Goal: Obtain resource: Obtain resource

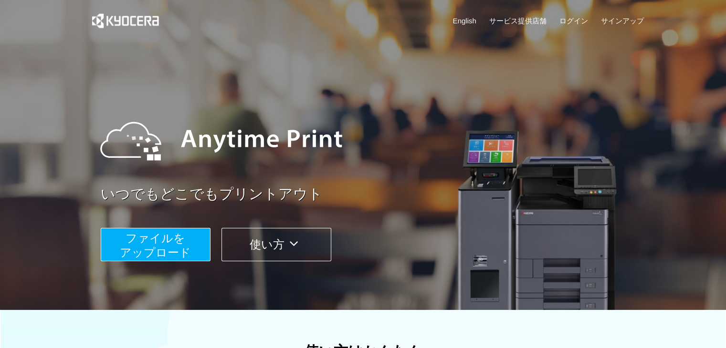
click at [170, 249] on span "ファイルを ​​アップロード" at bounding box center [155, 245] width 71 height 27
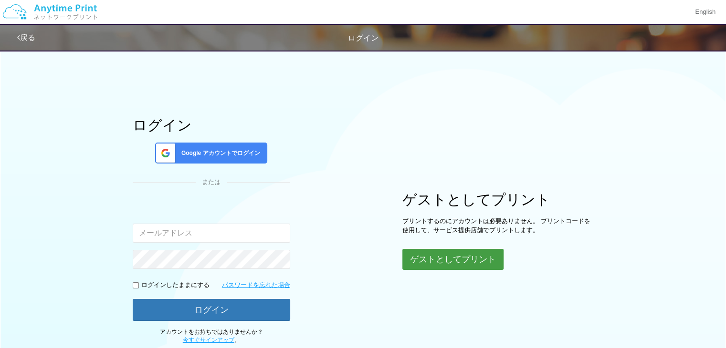
click at [489, 258] on button "ゲストとしてプリント" at bounding box center [452, 259] width 101 height 21
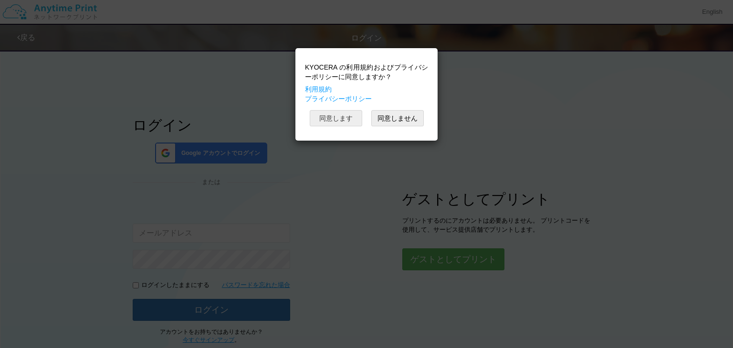
click at [338, 112] on button "同意します" at bounding box center [336, 118] width 52 height 16
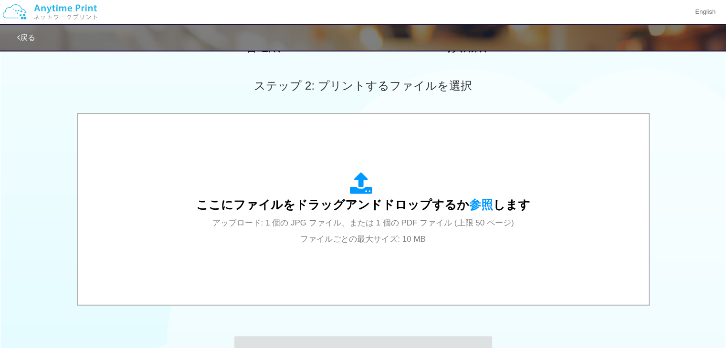
scroll to position [250, 0]
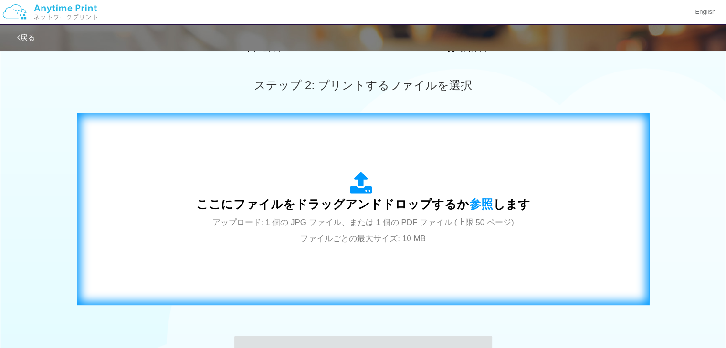
click at [268, 218] on span "アップロード: 1 個の JPG ファイル、または 1 個の PDF ファイル (上限 50 ページ) ファイルごとの最大サイズ: 10 MB" at bounding box center [363, 230] width 302 height 25
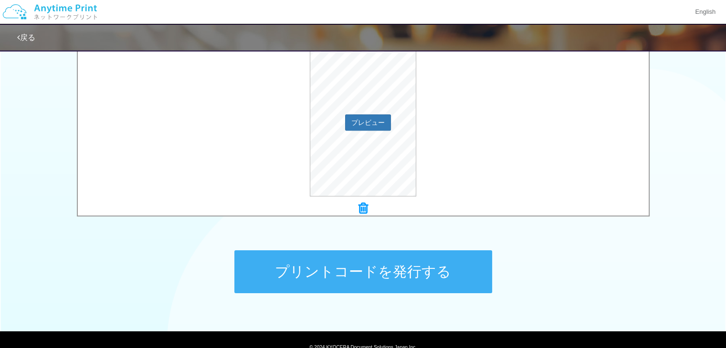
scroll to position [335, 0]
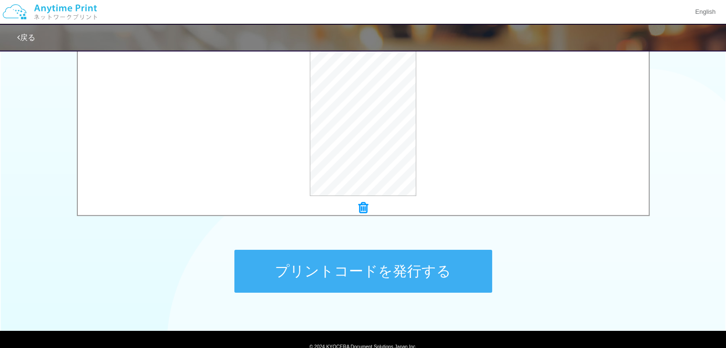
click at [376, 262] on button "プリントコードを発行する" at bounding box center [363, 271] width 258 height 43
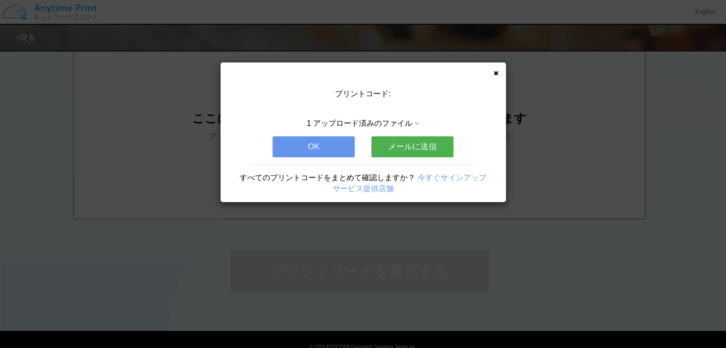
scroll to position [0, 0]
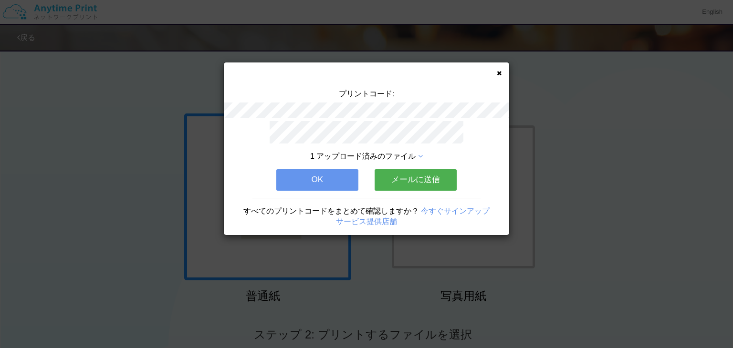
click at [491, 75] on div "プリントコード: 1 アップロード済みのファイル OK メールに送信 すべてのプリントコードをまとめて確認しますか？ 今すぐサインアップ サービス提供店舗" at bounding box center [366, 148] width 285 height 173
click at [497, 72] on icon at bounding box center [499, 73] width 5 height 6
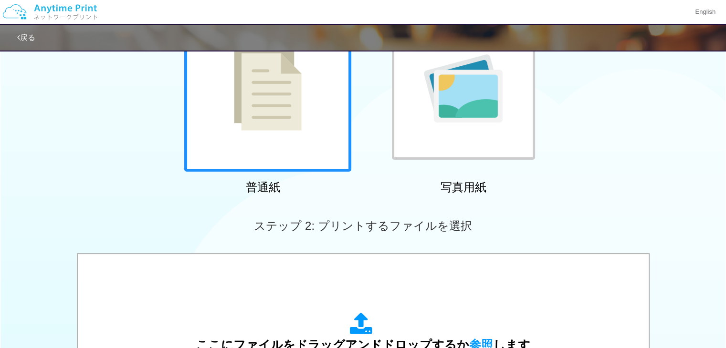
scroll to position [122, 0]
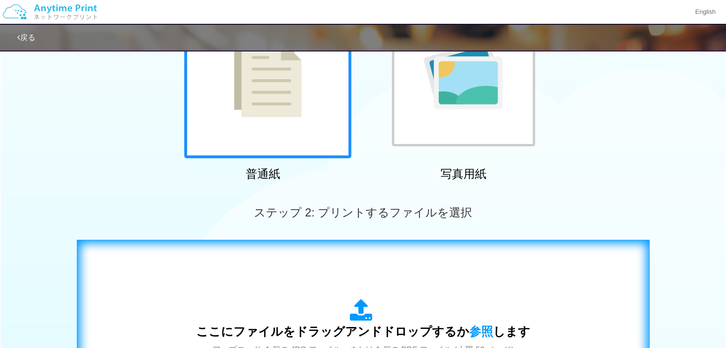
click at [326, 317] on div "ここにファイルをドラッグアンドドロップするか 参照 します アップロード: 1 個の JPG ファイル、または 1 個の PDF ファイル (上限 50 ペー…" at bounding box center [363, 336] width 334 height 74
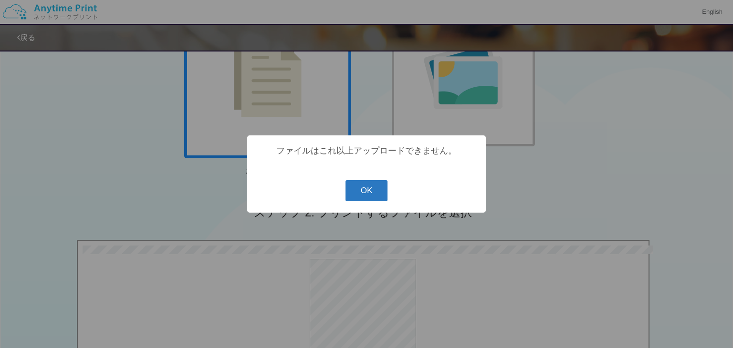
click at [365, 186] on button "OK" at bounding box center [366, 190] width 42 height 21
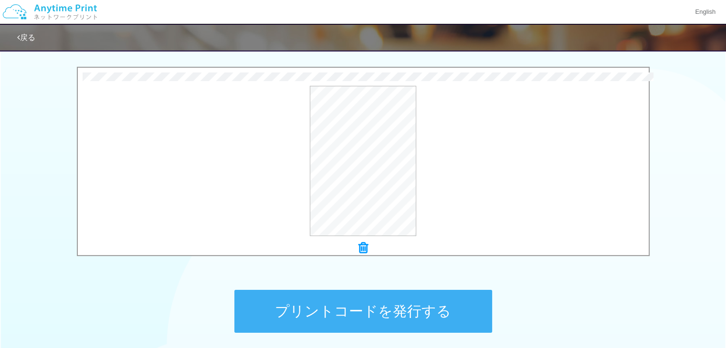
scroll to position [296, 0]
click at [359, 163] on button "プレビュー" at bounding box center [367, 161] width 45 height 15
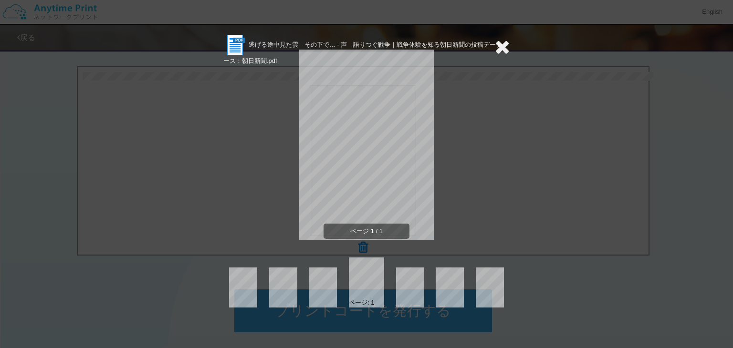
click at [503, 44] on icon at bounding box center [502, 46] width 15 height 19
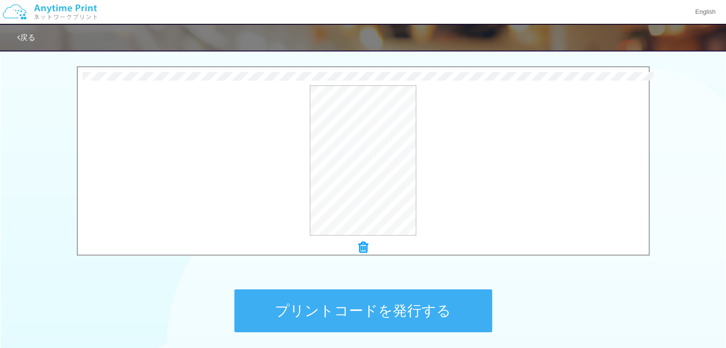
click at [386, 303] on button "プリントコードを発行する" at bounding box center [363, 311] width 258 height 43
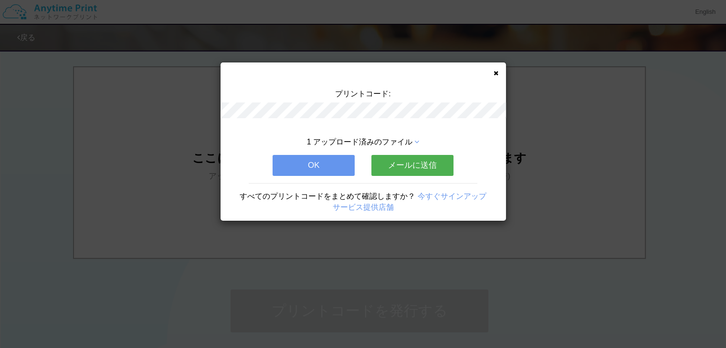
scroll to position [0, 0]
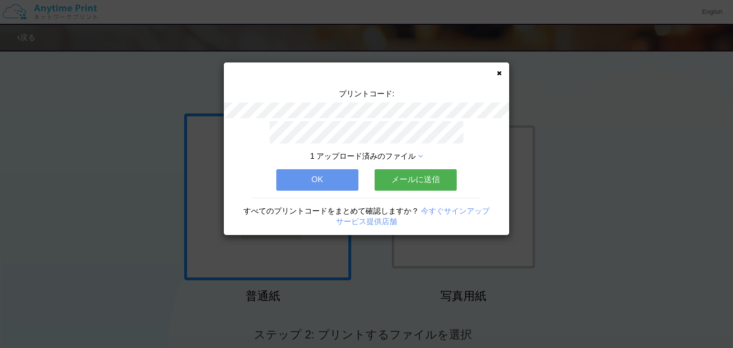
click at [502, 70] on div "プリントコード: 1 アップロード済みのファイル OK メールに送信 すべてのプリントコードをまとめて確認しますか？ 今すぐサインアップ サービス提供店舗" at bounding box center [366, 148] width 285 height 173
click at [499, 71] on icon at bounding box center [499, 73] width 5 height 6
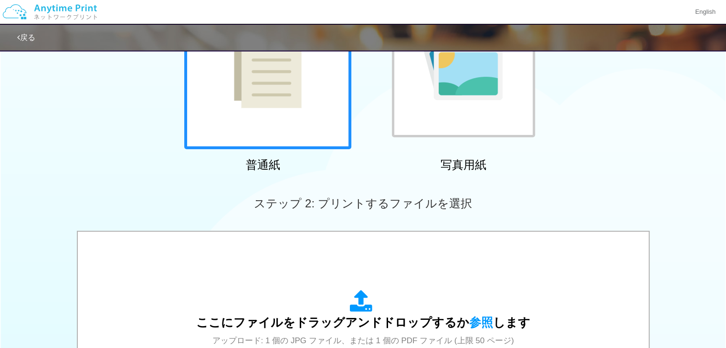
scroll to position [132, 0]
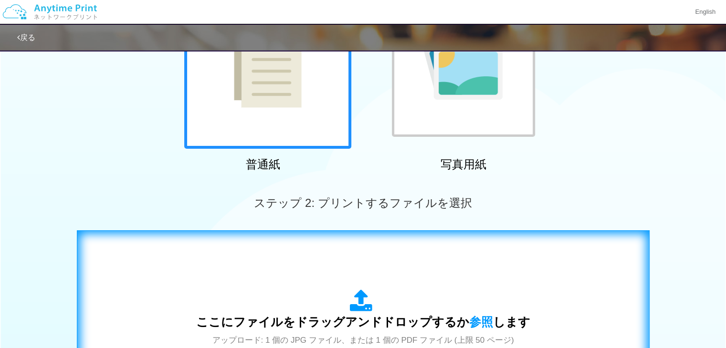
click at [348, 288] on div "ここにファイルをドラッグアンドドロップするか 参照 します アップロード: 1 個の JPG ファイル、または 1 個の PDF ファイル (上限 50 ペー…" at bounding box center [363, 326] width 552 height 173
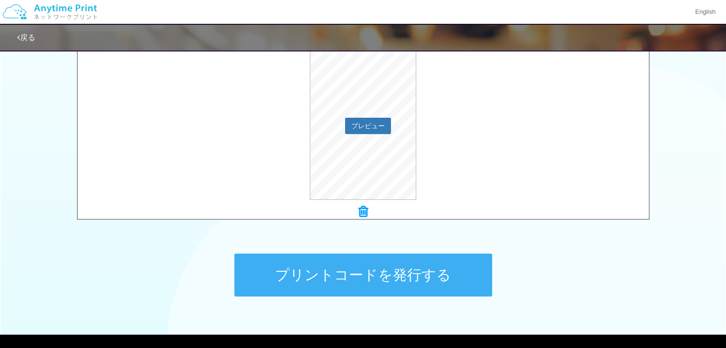
scroll to position [333, 0]
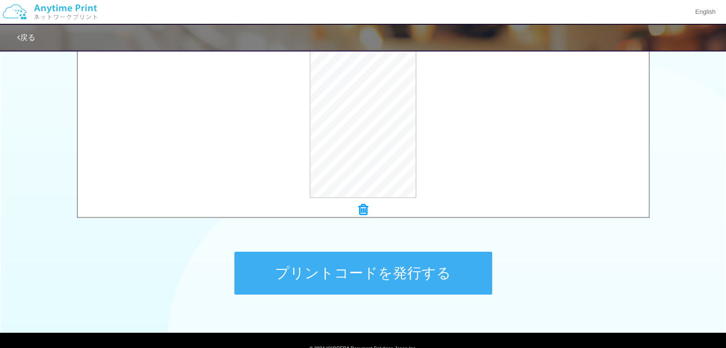
click at [456, 258] on button "プリントコードを発行する" at bounding box center [363, 273] width 258 height 43
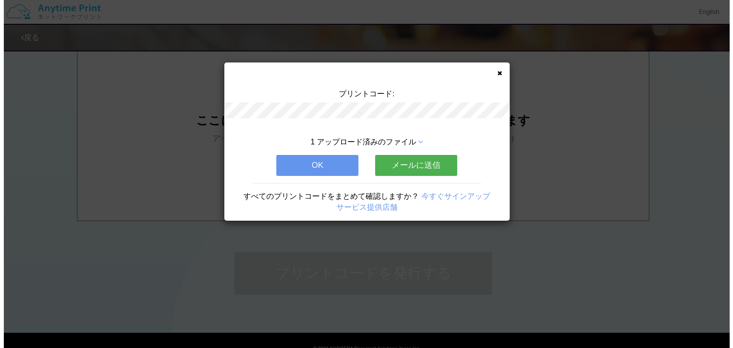
scroll to position [0, 0]
